Goal: Task Accomplishment & Management: Manage account settings

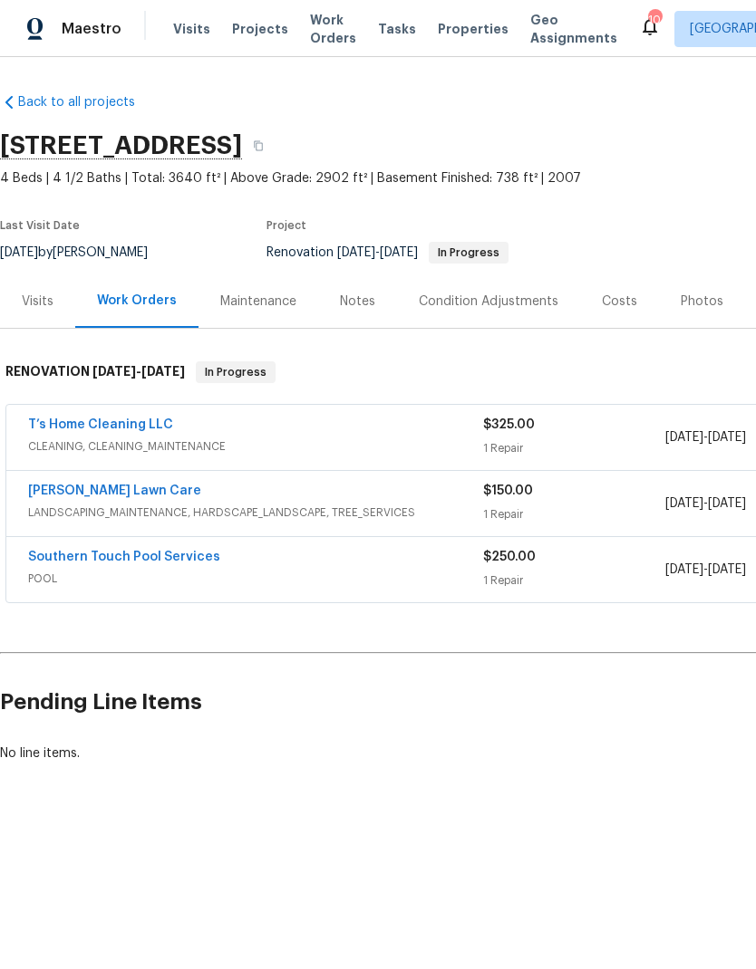
click at [183, 562] on link "Southern Touch Pool Services" at bounding box center [124, 557] width 192 height 13
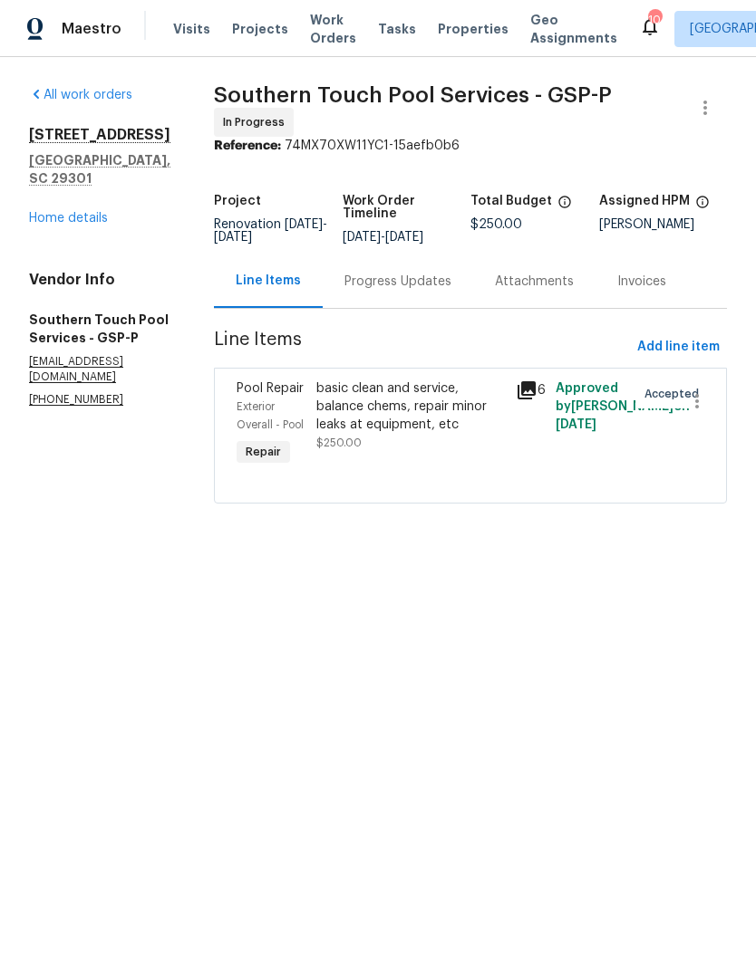
click at [427, 308] on div "Progress Updates" at bounding box center [397, 281] width 150 height 53
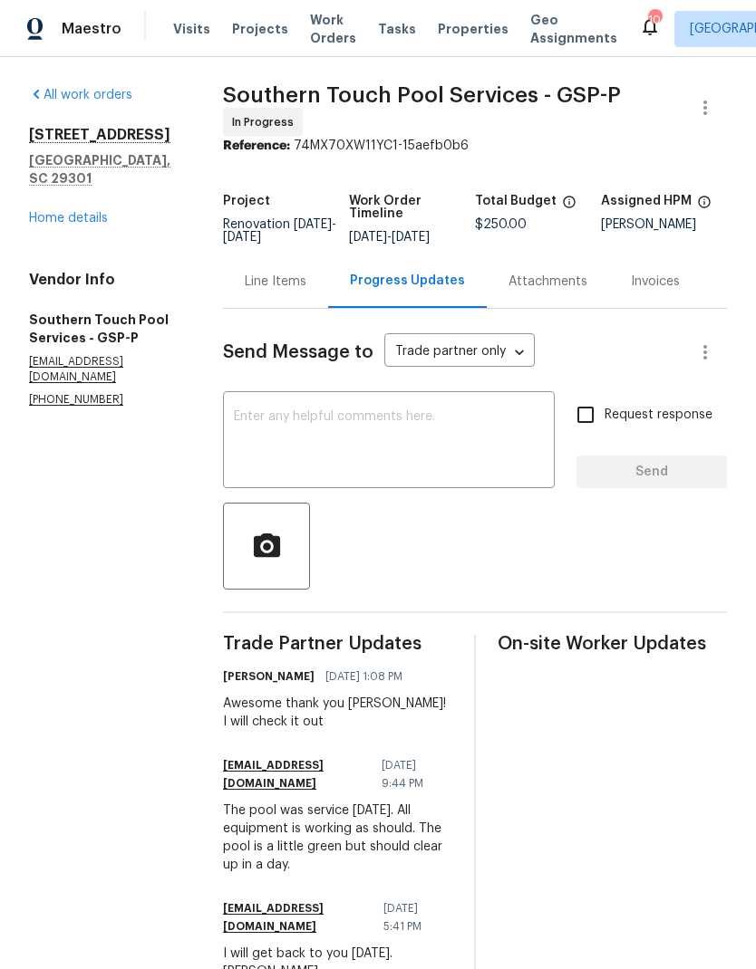
click at [301, 273] on div "Line Items" at bounding box center [276, 282] width 62 height 18
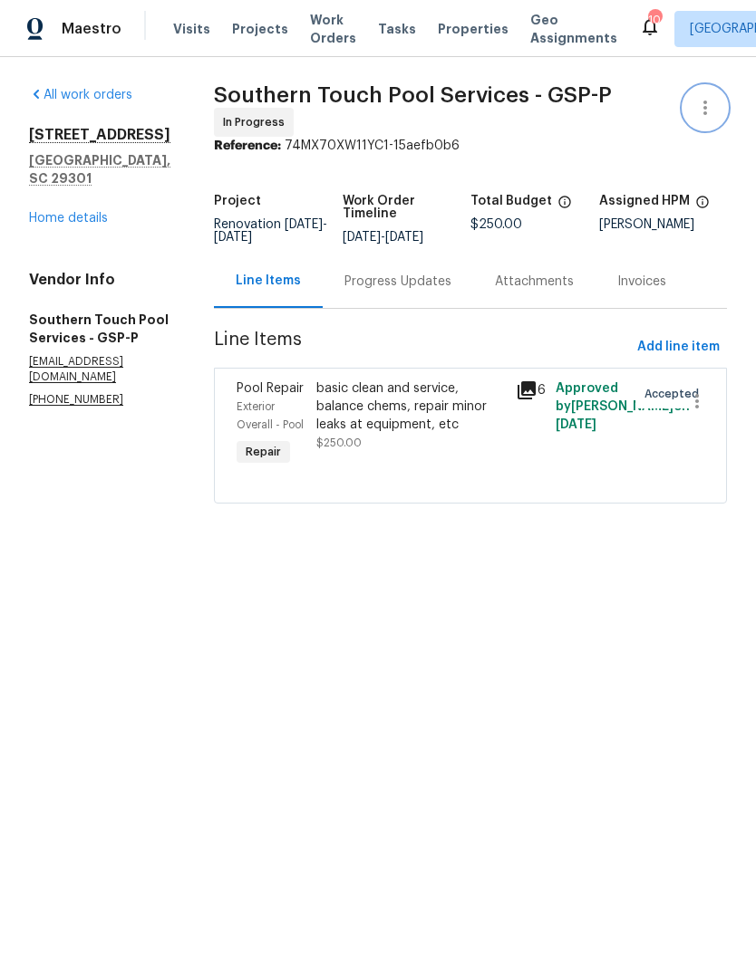
click at [713, 100] on icon "button" at bounding box center [705, 108] width 22 height 22
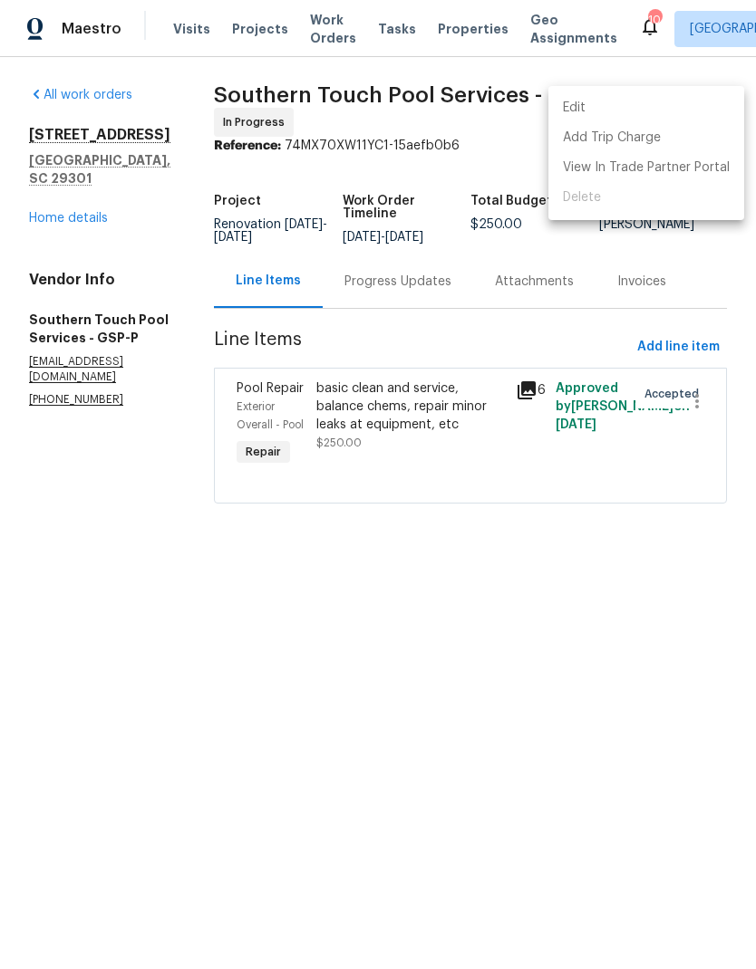
click at [96, 200] on div at bounding box center [378, 484] width 756 height 969
click at [96, 199] on div "Edit Add Trip Charge View In Trade Partner Portal Delete" at bounding box center [378, 484] width 756 height 969
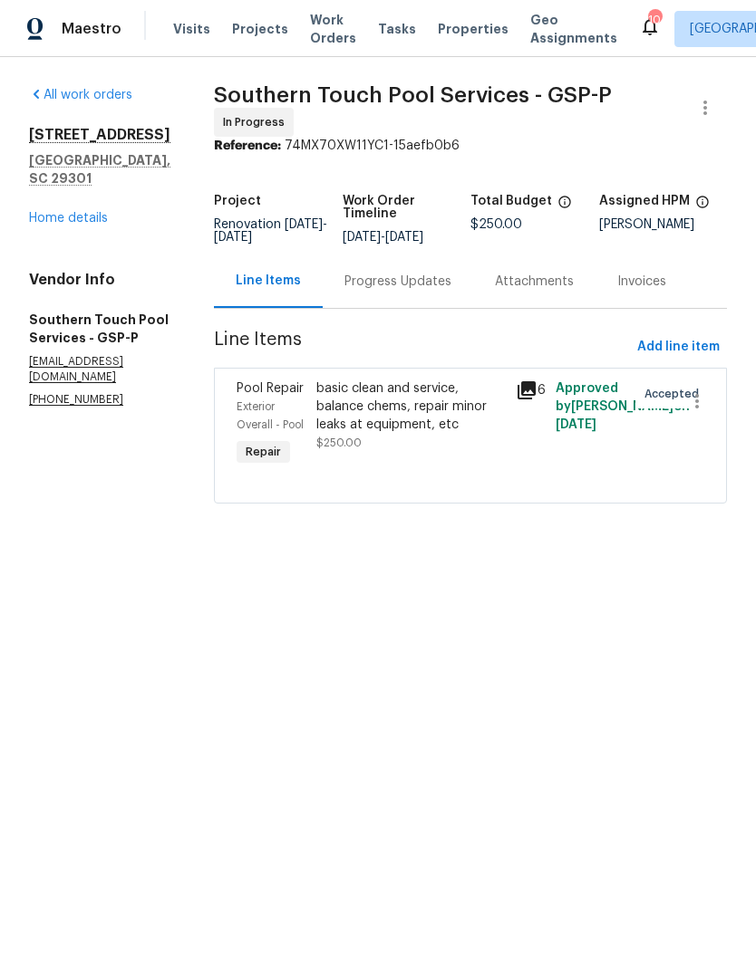
click at [84, 212] on link "Home details" at bounding box center [68, 218] width 79 height 13
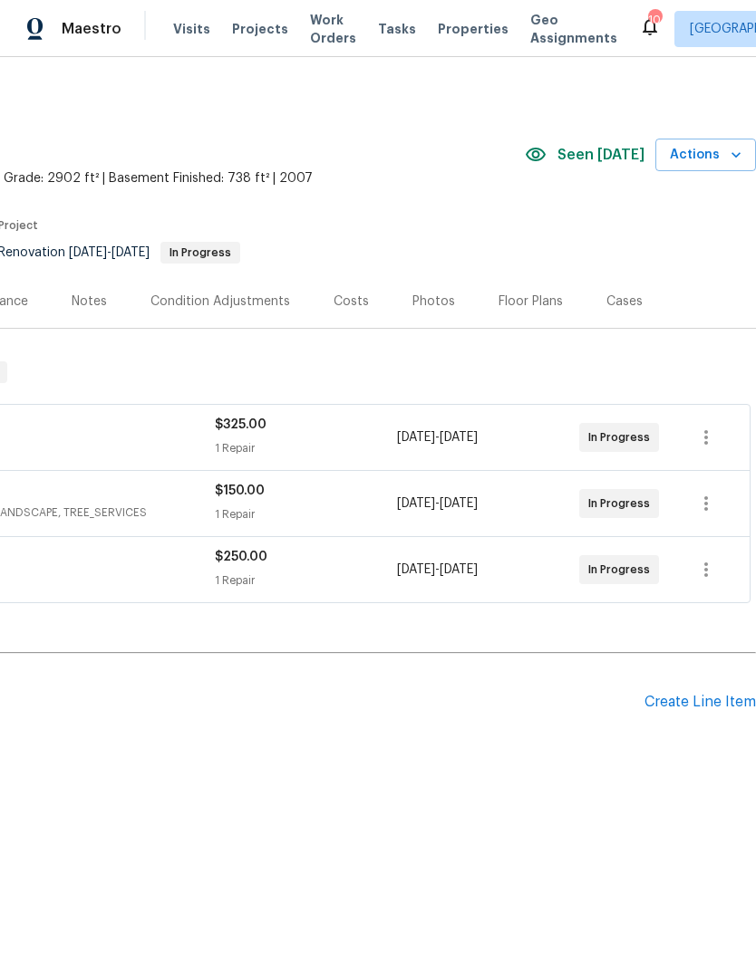
scroll to position [0, 268]
click at [716, 151] on span "Actions" at bounding box center [705, 155] width 72 height 23
click at [721, 164] on span "Actions" at bounding box center [705, 155] width 72 height 23
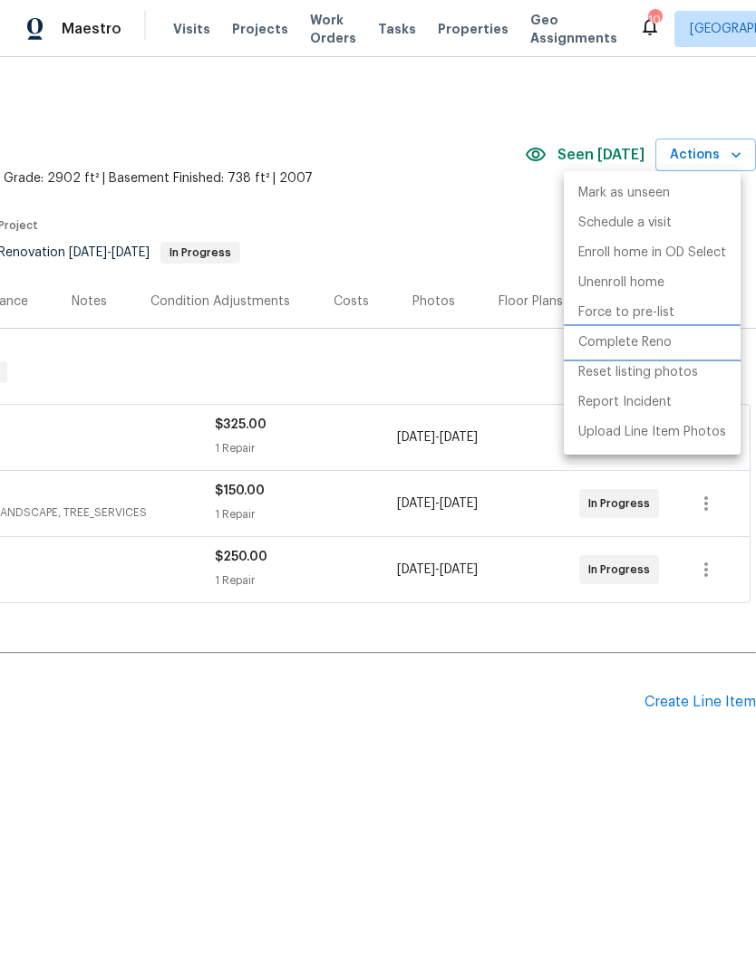
click at [643, 342] on p "Complete Reno" at bounding box center [624, 342] width 93 height 19
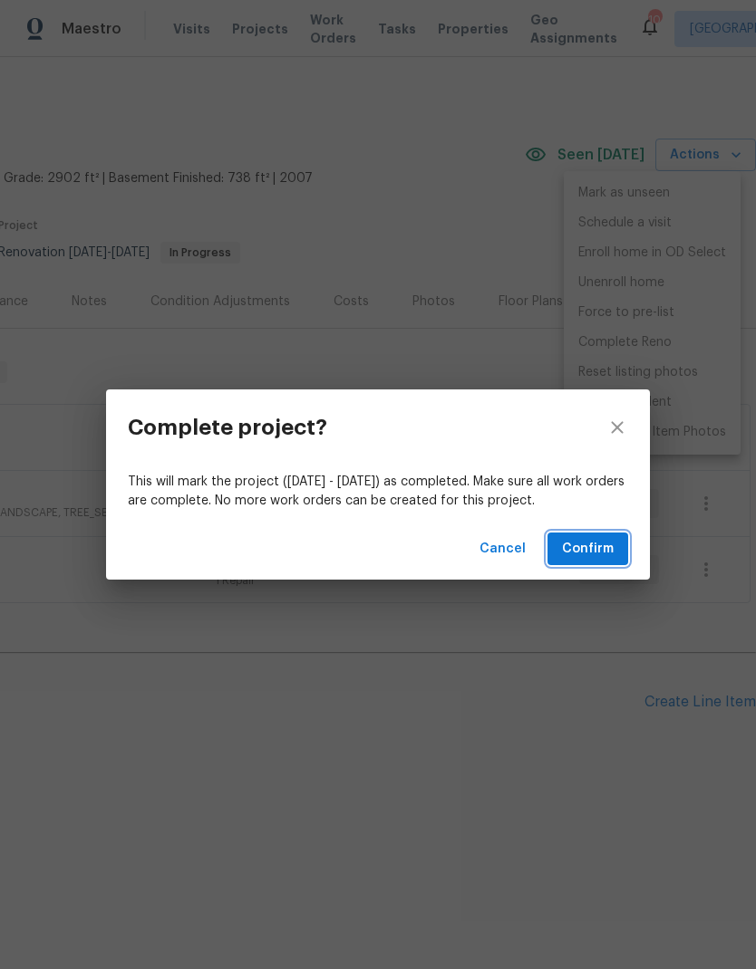
click at [596, 546] on span "Confirm" at bounding box center [588, 549] width 52 height 23
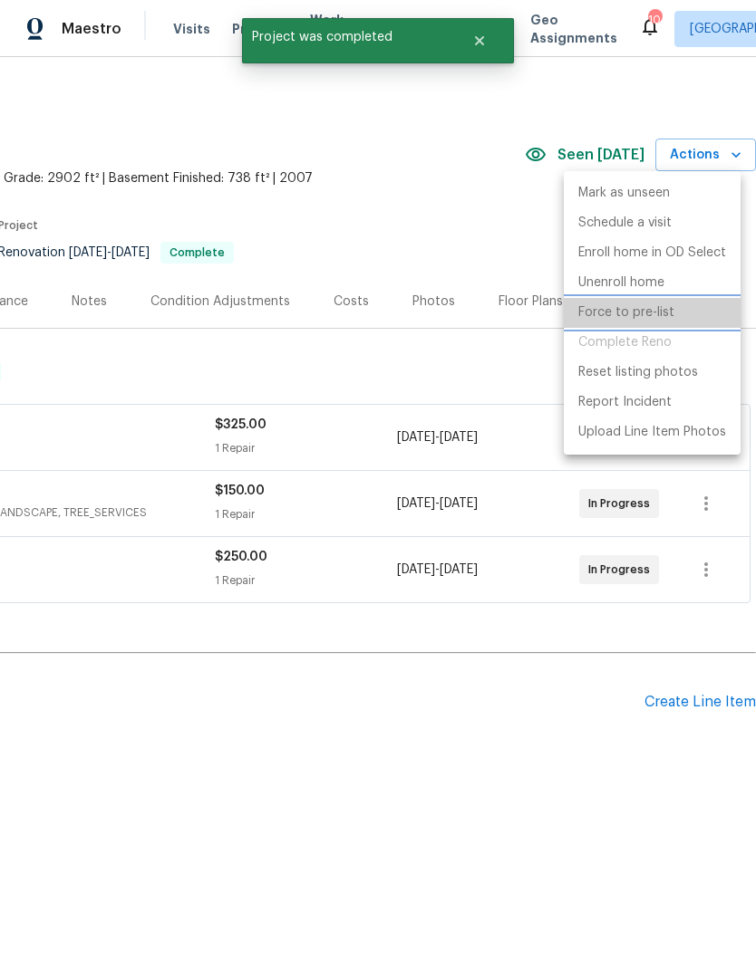
click at [634, 315] on p "Force to pre-list" at bounding box center [626, 312] width 96 height 19
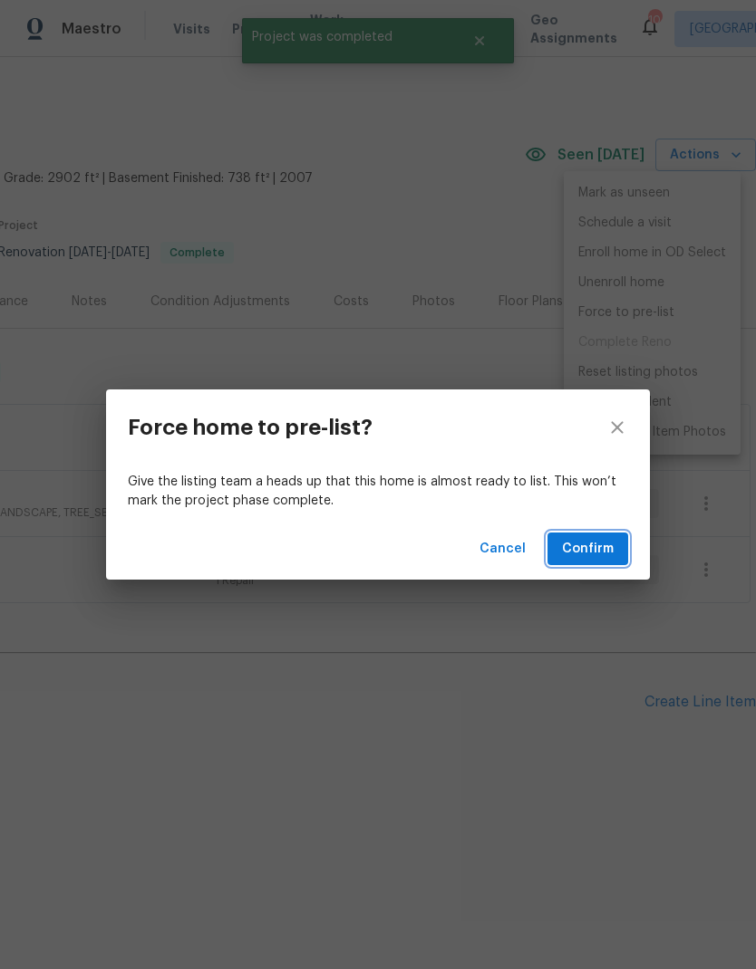
click at [596, 553] on span "Confirm" at bounding box center [588, 549] width 52 height 23
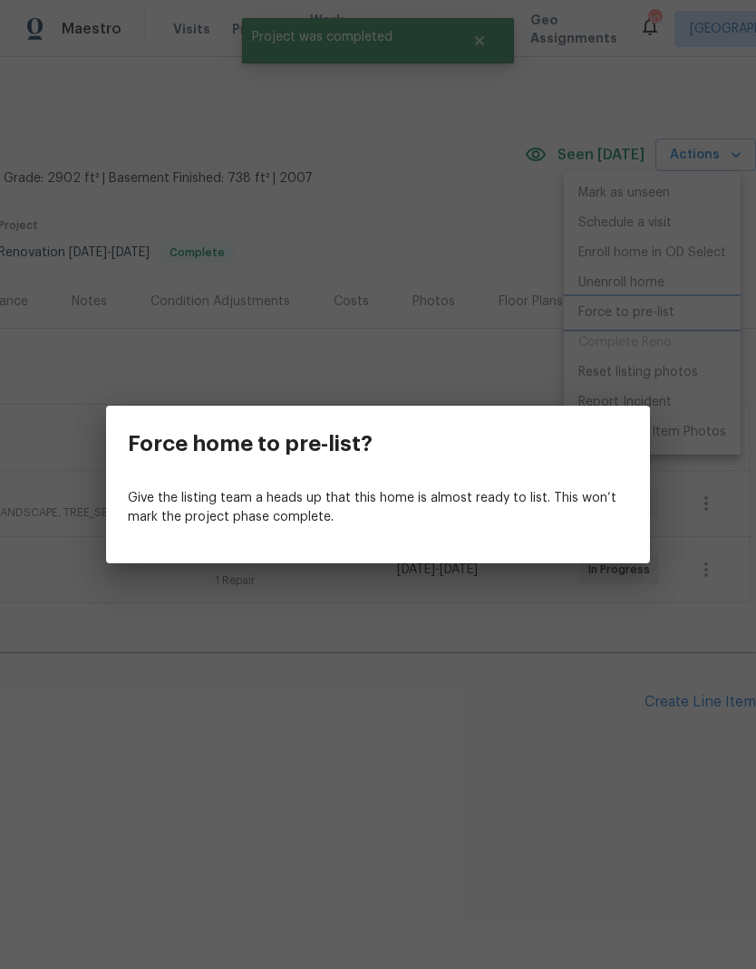
click at [451, 114] on div "Force home to pre-list? Give the listing team a heads up that this home is almo…" at bounding box center [378, 484] width 756 height 969
